Goal: Navigation & Orientation: Go to known website

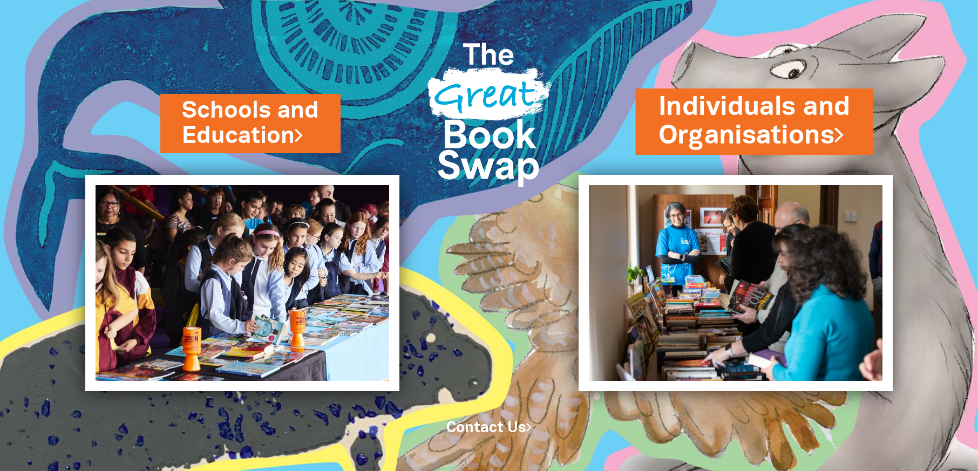
click at [739, 140] on link "Individuals and Organisations" at bounding box center [754, 121] width 192 height 65
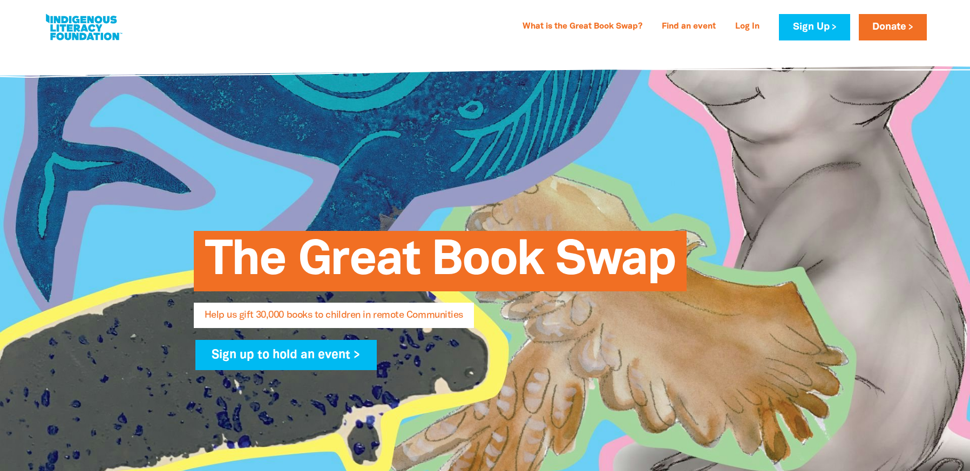
select select "AU"
click at [71, 30] on link at bounding box center [83, 27] width 81 height 33
click at [82, 24] on link at bounding box center [83, 27] width 81 height 33
